Goal: Check status: Check status

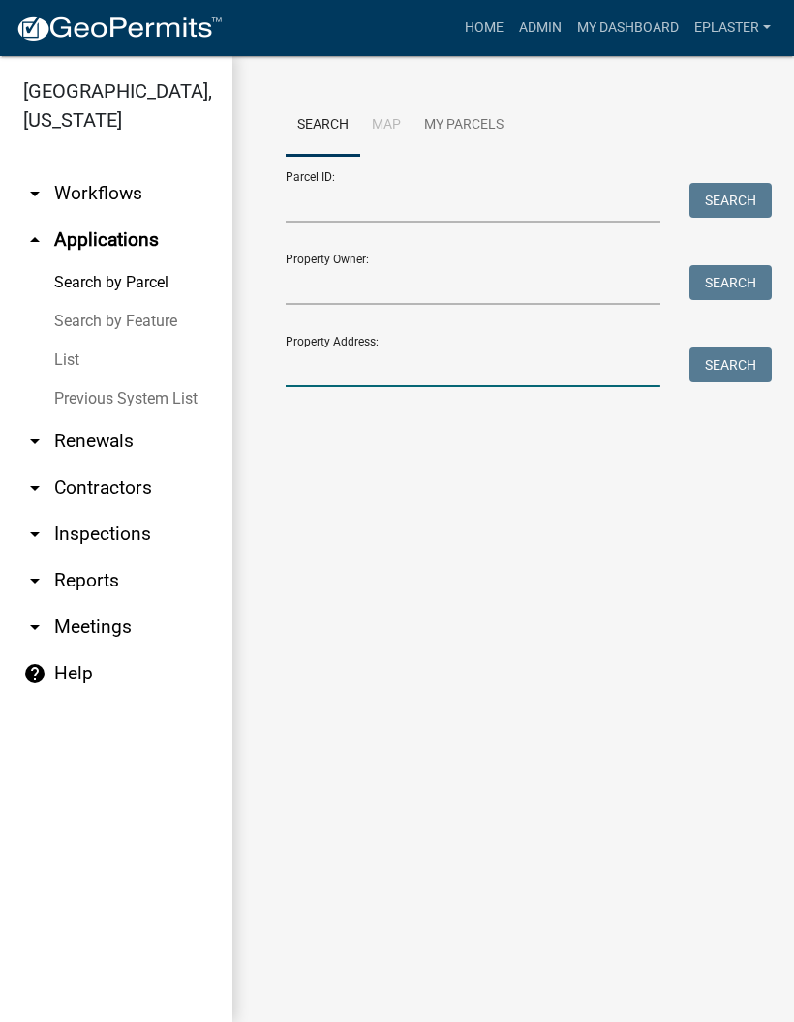
click at [518, 365] on input "Property Address:" at bounding box center [472, 367] width 375 height 40
type input "42017"
click at [730, 365] on button "Search" at bounding box center [730, 364] width 82 height 35
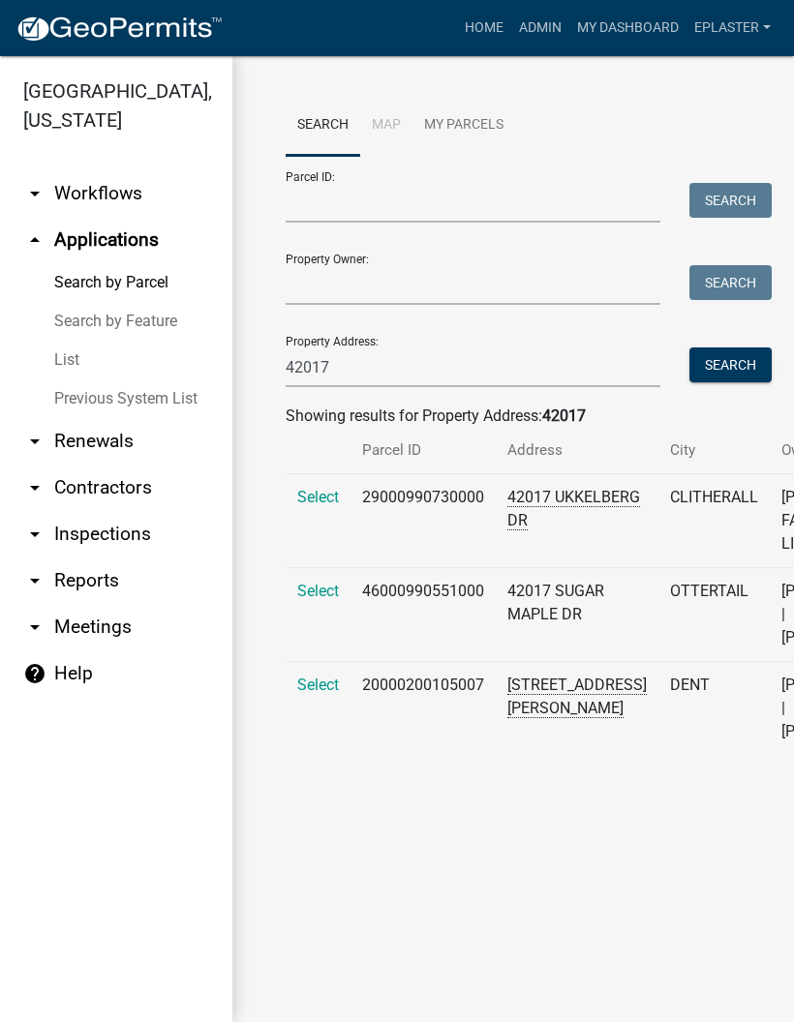
click at [299, 600] on span "Select" at bounding box center [318, 591] width 42 height 18
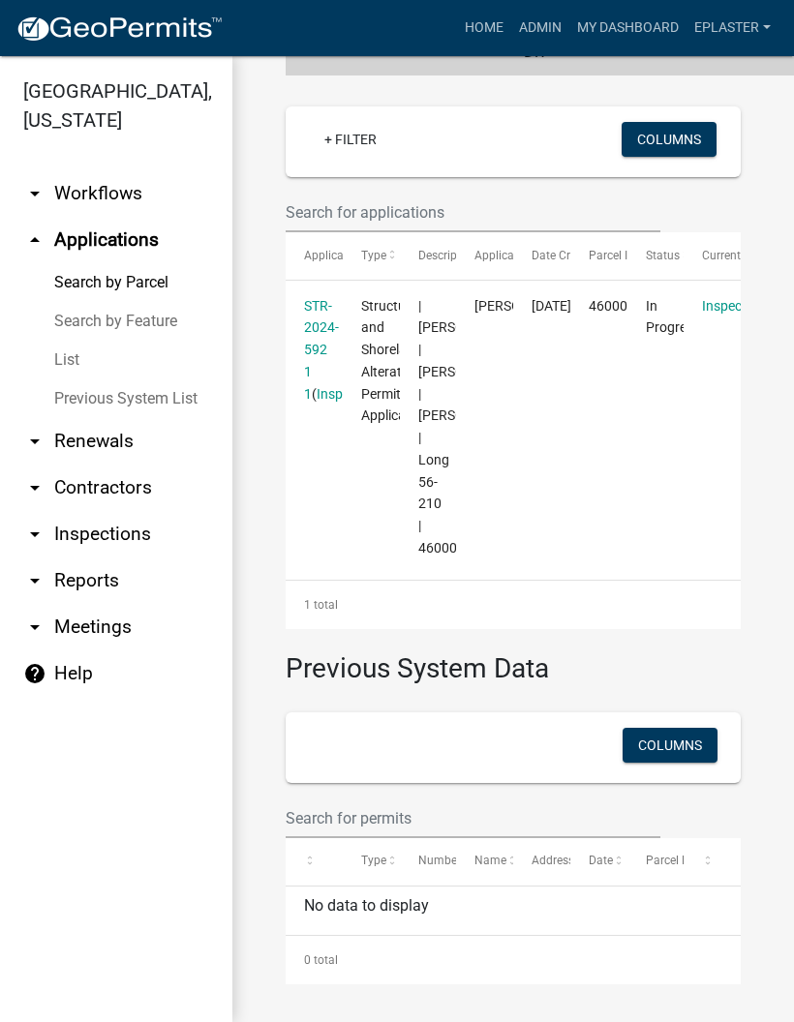
scroll to position [551, 0]
click at [319, 333] on link "STR-2024-592 1 1" at bounding box center [321, 350] width 35 height 104
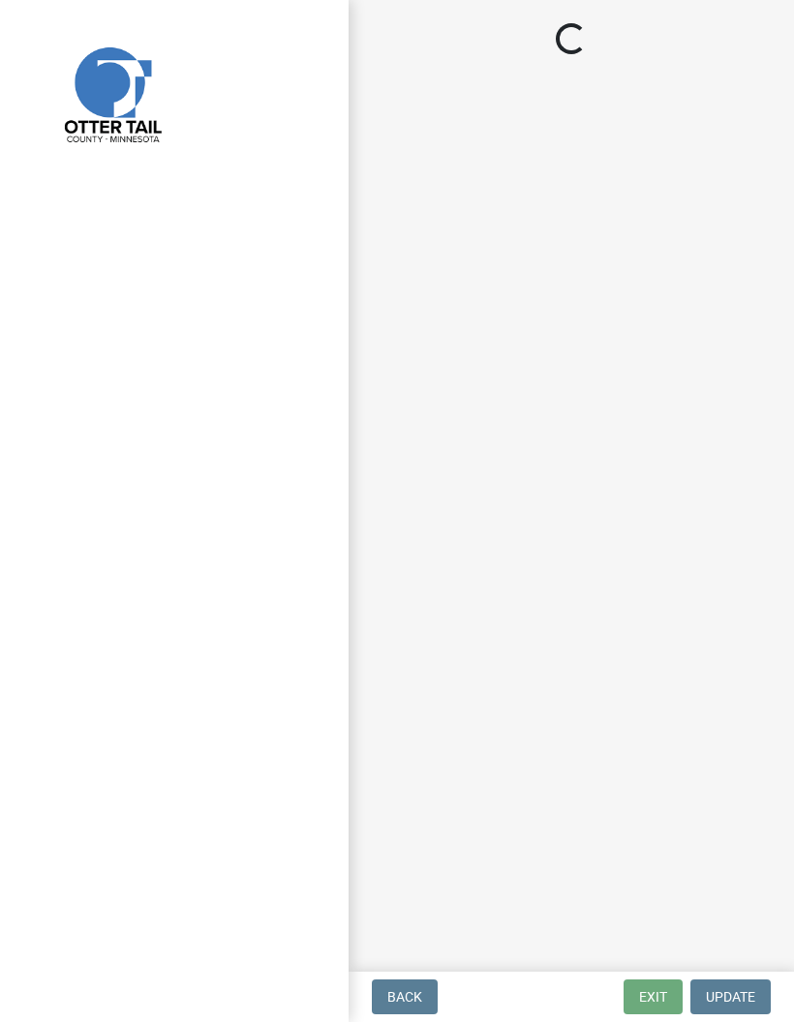
select select "710d5f49-2663-4e73-9718-d0c4e189f5ed"
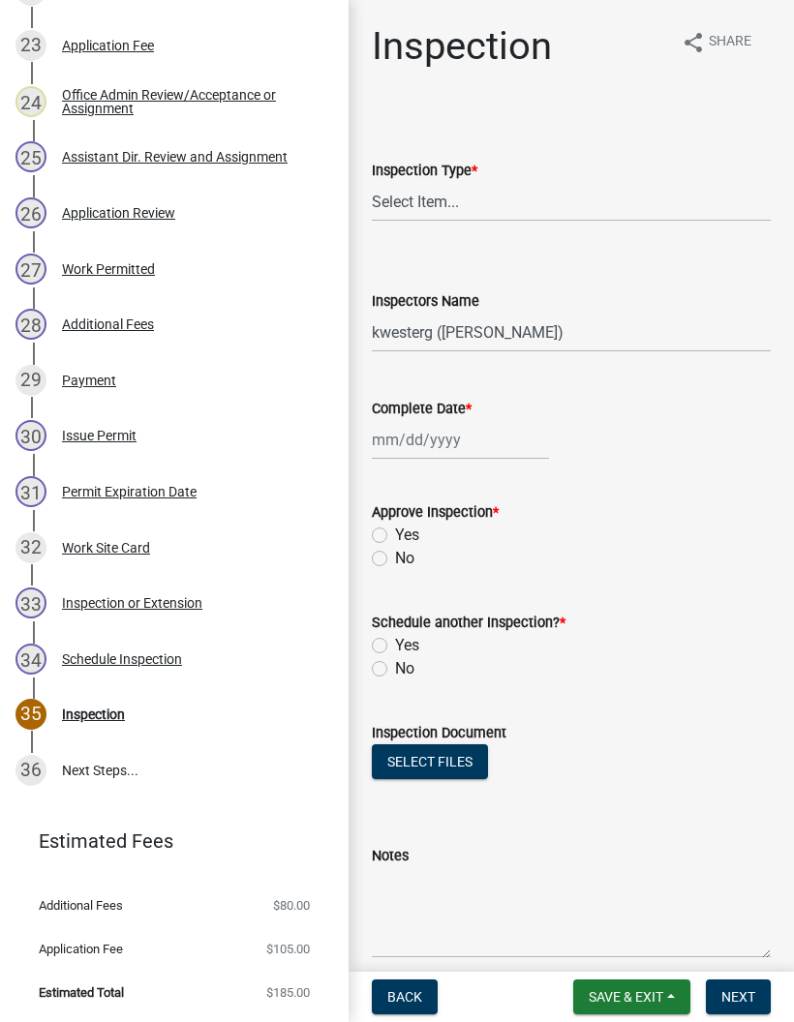
scroll to position [1607, 0]
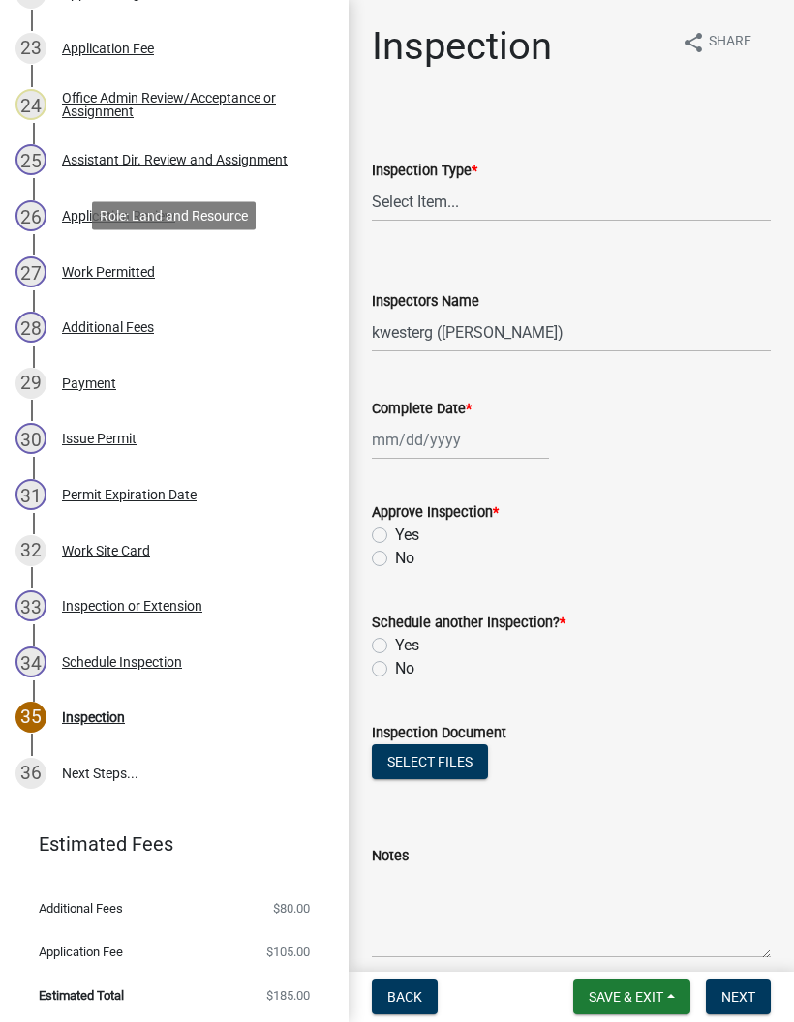
click at [246, 268] on div "27 Work Permitted" at bounding box center [166, 271] width 302 height 31
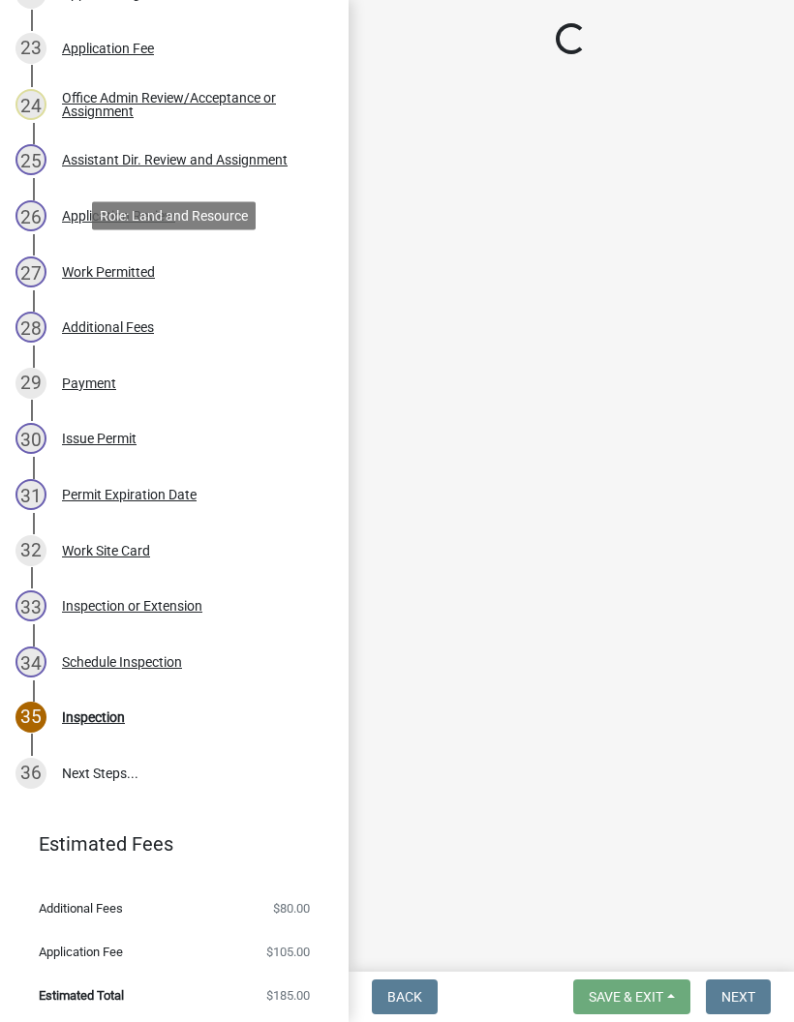
select select "190fd4c8-42ef-492b-a4a0-a0213555944c"
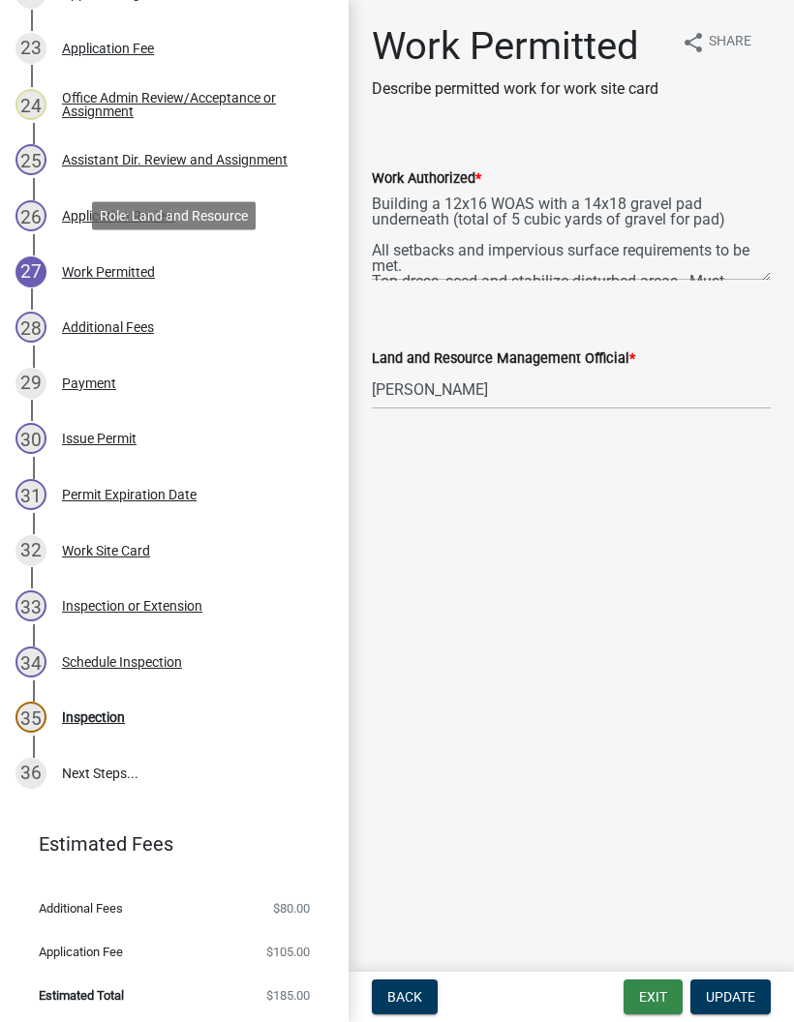
click at [648, 992] on button "Exit" at bounding box center [652, 996] width 59 height 35
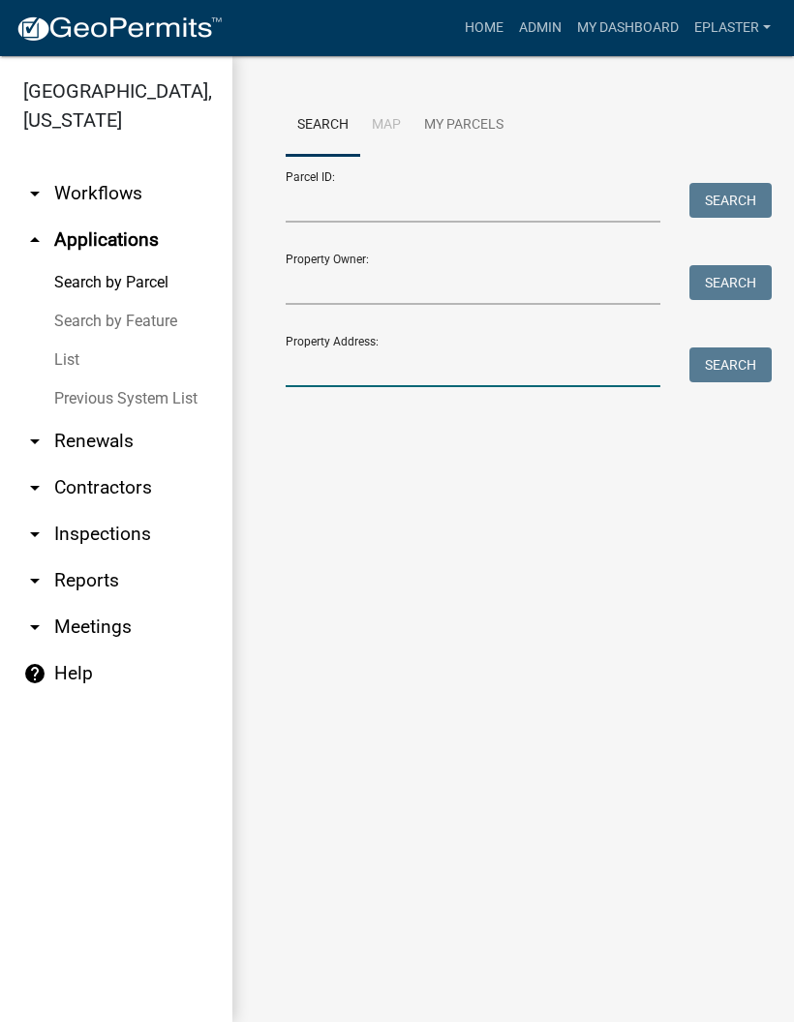
click at [336, 383] on input "Property Address:" at bounding box center [472, 367] width 375 height 40
type input "33364"
click at [737, 360] on button "Search" at bounding box center [730, 364] width 82 height 35
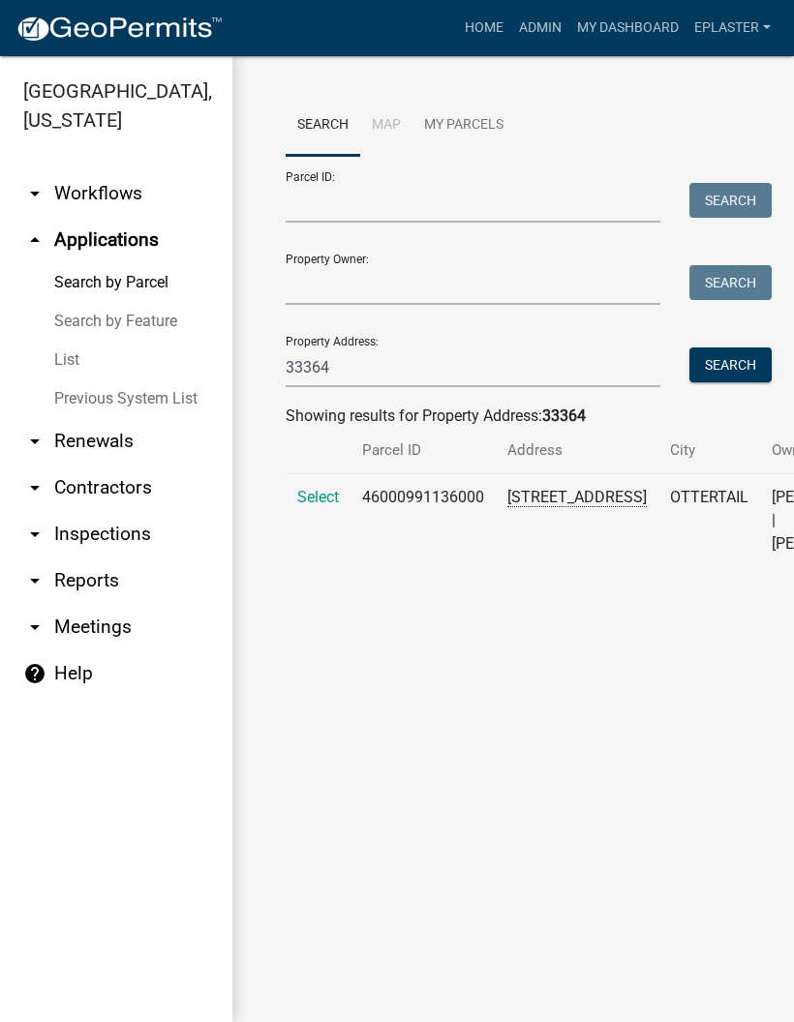
click at [305, 506] on span "Select" at bounding box center [318, 497] width 42 height 18
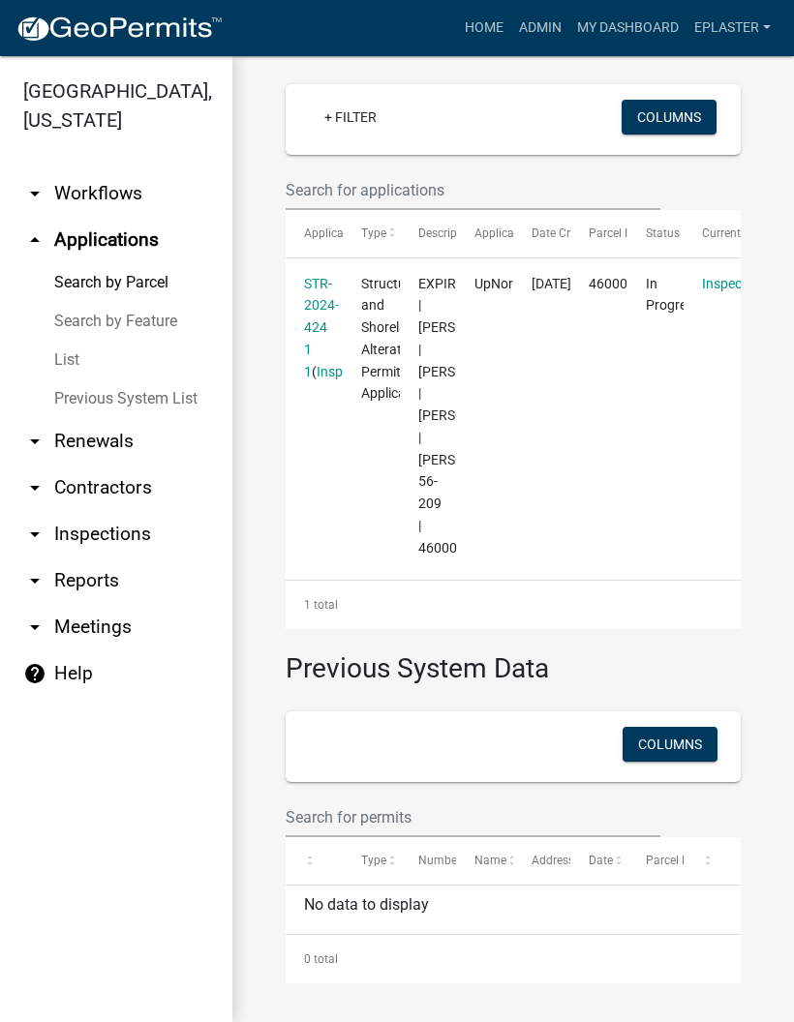
scroll to position [603, 0]
click at [314, 276] on link "STR-2024-424 1 1" at bounding box center [321, 328] width 35 height 104
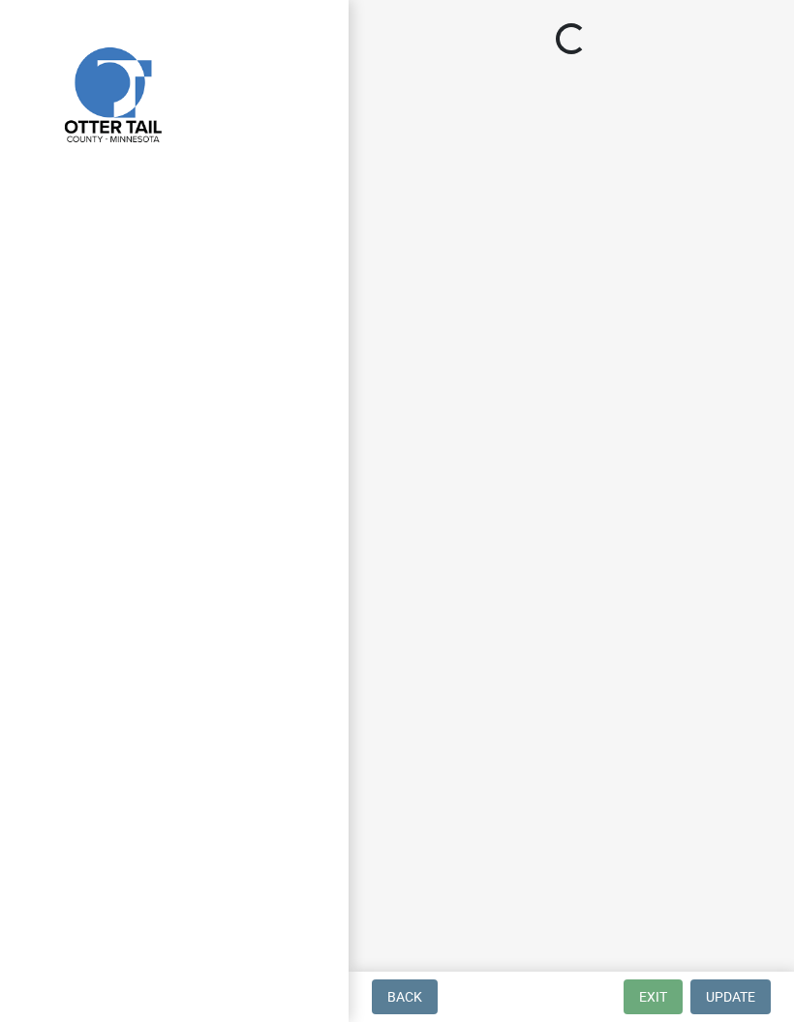
select select "710d5f49-2663-4e73-9718-d0c4e189f5ed"
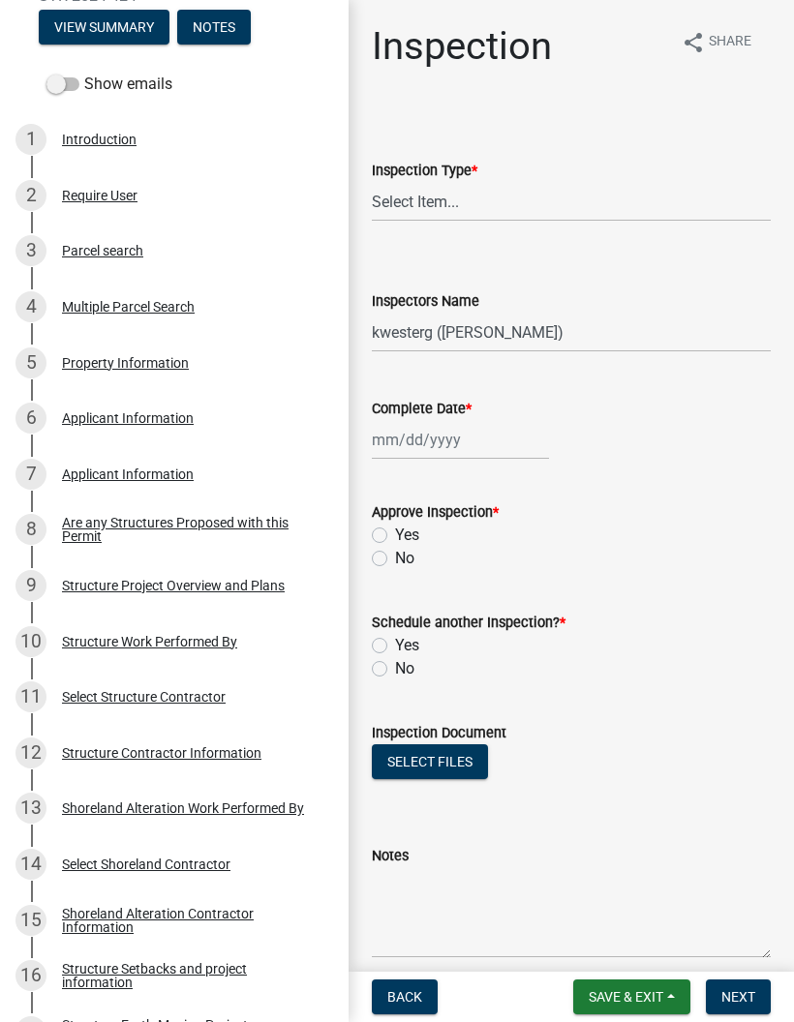
scroll to position [293, 0]
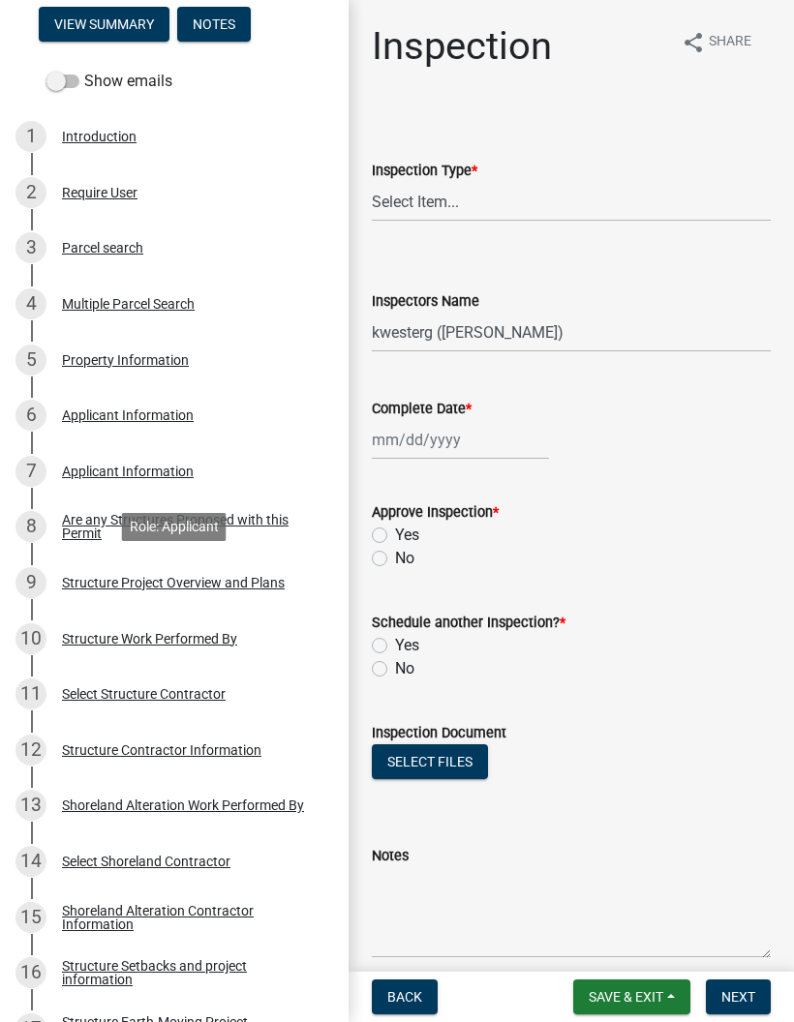
click at [248, 576] on div "Structure Project Overview and Plans" at bounding box center [173, 583] width 223 height 14
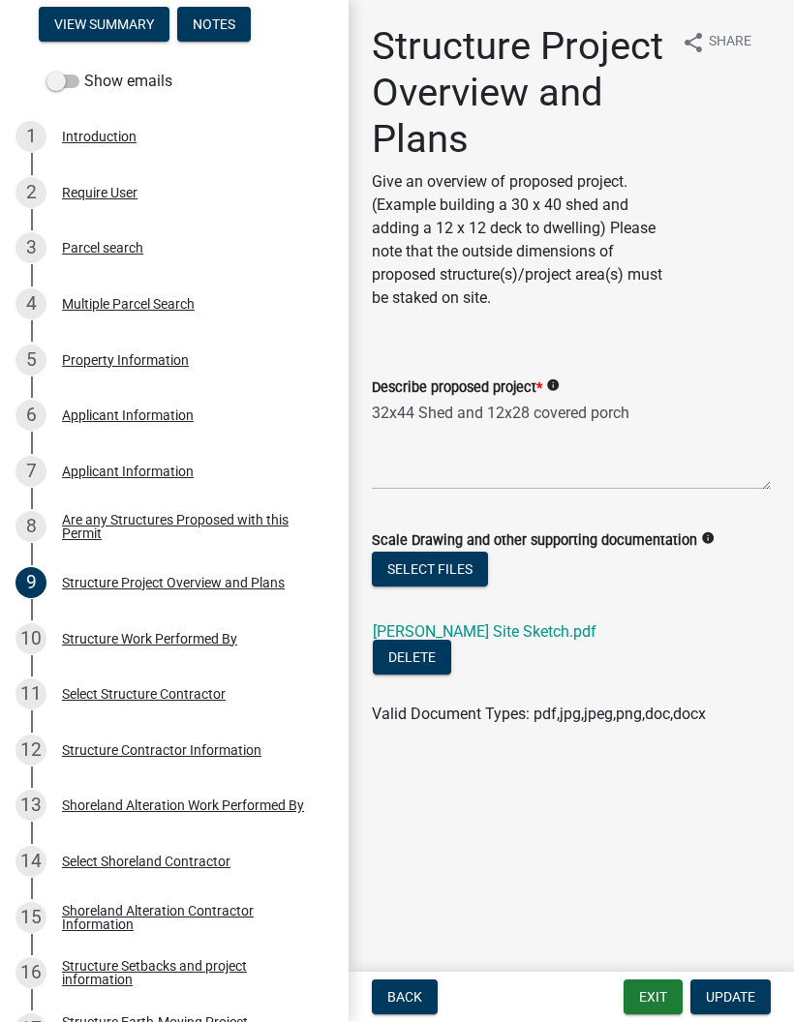
click at [488, 631] on link "[PERSON_NAME] Site Sketch.pdf" at bounding box center [485, 631] width 224 height 18
